Goal: Find specific page/section: Find specific page/section

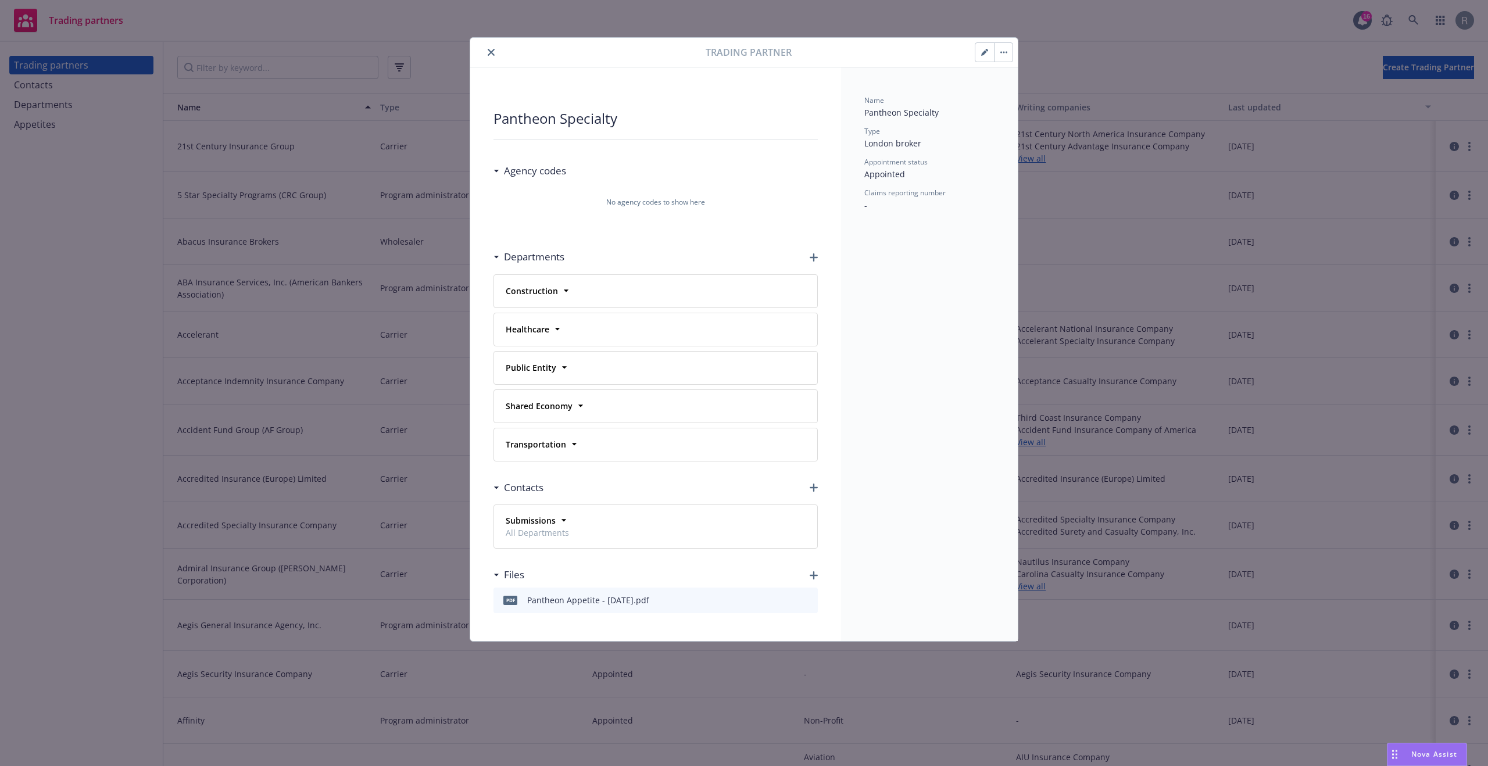
click at [976, 362] on div "Name Pantheon Specialty Type London broker Appointment status Appointed Claims …" at bounding box center [929, 354] width 177 height 574
